Goal: Check status

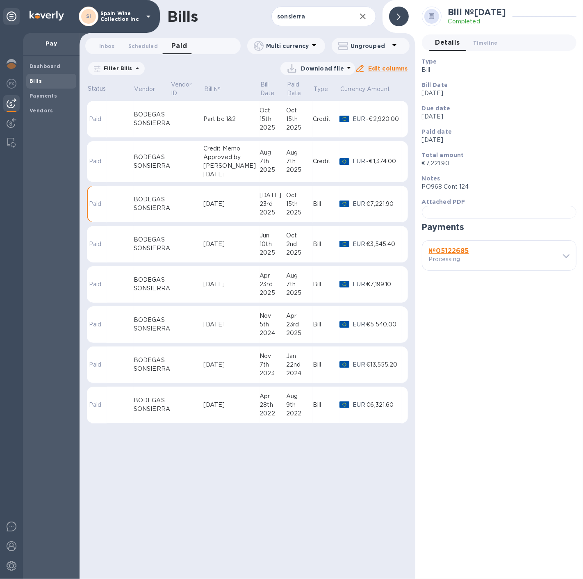
click at [170, 111] on td at bounding box center [186, 119] width 33 height 37
click at [260, 193] on div "[DATE]" at bounding box center [273, 195] width 27 height 9
click at [454, 255] on b "№ 05122685" at bounding box center [449, 251] width 40 height 8
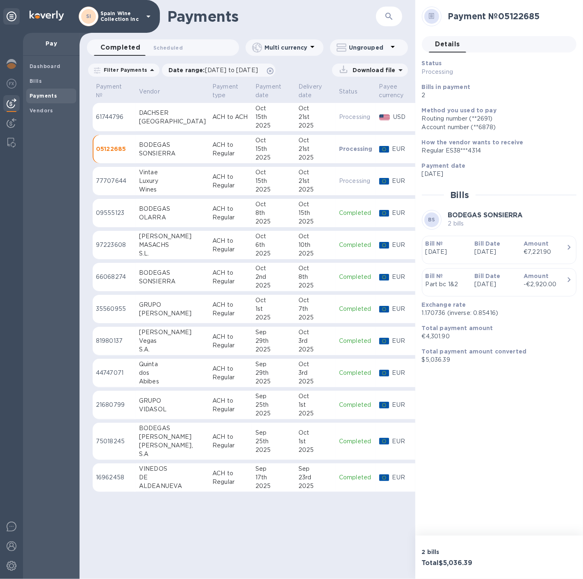
click at [489, 281] on p "[DATE]" at bounding box center [496, 284] width 43 height 9
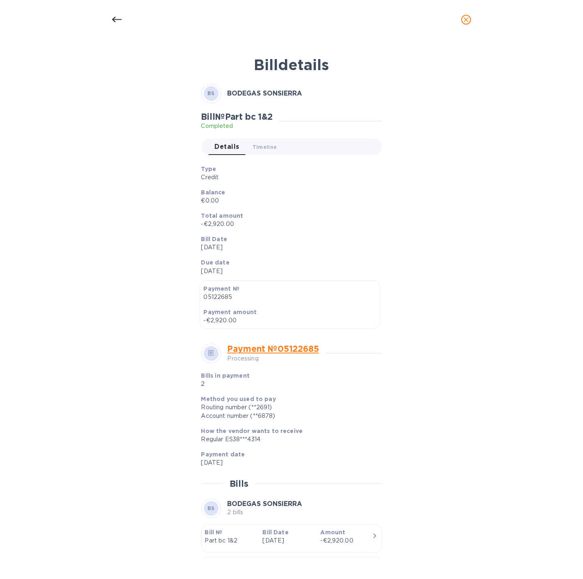
scroll to position [98, 0]
